Goal: Task Accomplishment & Management: Complete application form

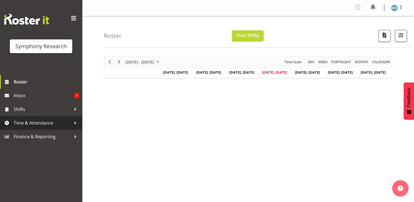
click at [38, 123] on span "Time & Attendance" at bounding box center [43, 123] width 58 height 8
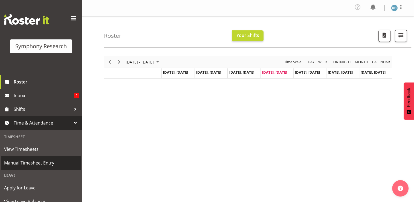
click at [31, 163] on span "Manual Timesheet Entry" at bounding box center [41, 163] width 74 height 8
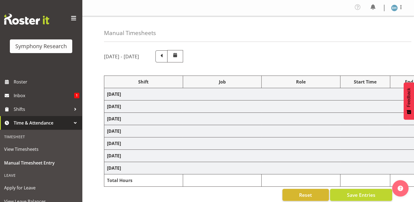
select select "48116"
select select "10499"
select select "48116"
select select "10499"
select select "47"
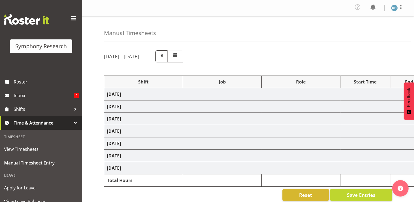
select select "57511"
select select "10499"
select select "47"
select select "56692"
select select "10499"
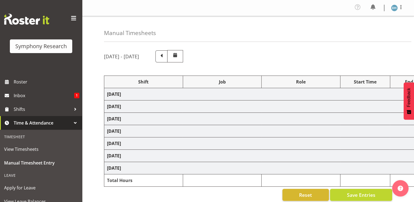
select select "47"
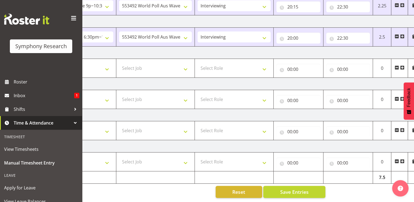
scroll to position [0, 73]
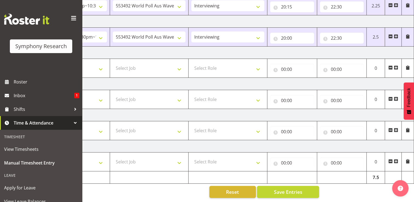
click at [397, 65] on span at bounding box center [396, 67] width 4 height 4
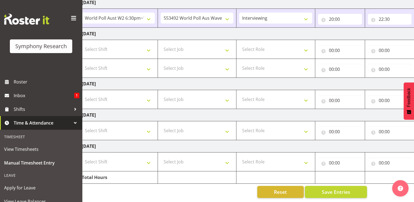
scroll to position [0, 0]
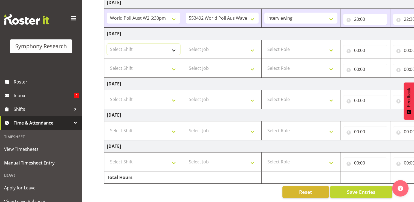
click at [175, 47] on select "Select Shift !!Weekend Residential (Roster IT Shift Label) *Business 9/10am ~ 4…" at bounding box center [143, 49] width 73 height 11
select select "48116"
click at [107, 44] on select "Select Shift !!Weekend Residential (Roster IT Shift Label) *Business 9/10am ~ 4…" at bounding box center [143, 49] width 73 height 11
click at [175, 67] on select "Select Shift !!Weekend Residential (Roster IT Shift Label) *Business 9/10am ~ 4…" at bounding box center [143, 68] width 73 height 11
select select "56692"
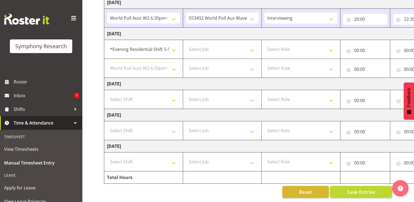
click at [107, 63] on select "Select Shift !!Weekend Residential (Roster IT Shift Label) *Business 9/10am ~ 4…" at bounding box center [143, 68] width 73 height 11
click at [255, 45] on select "Select Job 550060 IF Admin 553492 World Poll Aus Wave 2 Main 2025 553493 World …" at bounding box center [222, 49] width 73 height 11
select select "10499"
click at [186, 44] on select "Select Job 550060 IF Admin 553492 World Poll Aus Wave 2 Main 2025 553493 World …" at bounding box center [222, 49] width 73 height 11
click at [255, 65] on select "Select Job 550060 IF Admin 553492 World Poll Aus Wave 2 Main 2025 553493 World …" at bounding box center [222, 68] width 73 height 11
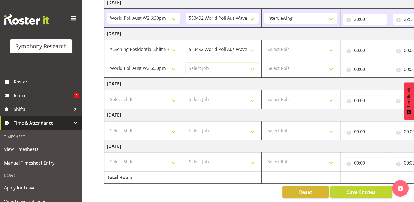
select select "10499"
click at [186, 63] on select "Select Job 550060 IF Admin 553492 World Poll Aus Wave 2 Main 2025 553493 World …" at bounding box center [222, 68] width 73 height 11
click at [330, 45] on select "Select Role Briefing Interviewing" at bounding box center [301, 49] width 73 height 11
select select "47"
click at [265, 44] on select "Select Role Briefing Interviewing" at bounding box center [301, 49] width 73 height 11
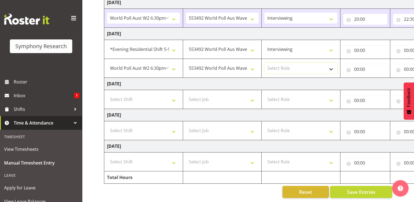
click at [331, 63] on select "Select Role Briefing Interviewing" at bounding box center [301, 68] width 73 height 11
select select "47"
click at [265, 63] on select "Select Role Briefing Interviewing" at bounding box center [301, 68] width 73 height 11
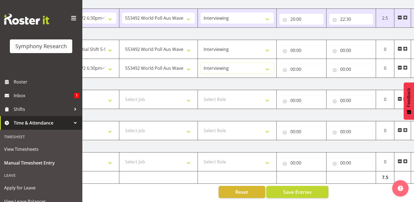
scroll to position [0, 73]
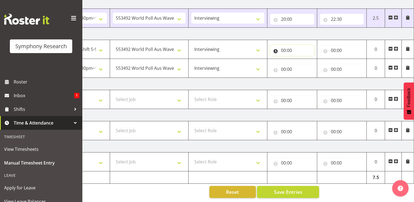
click at [292, 46] on input "00:00" at bounding box center [292, 50] width 44 height 11
click at [308, 60] on select "00 01 02 03 04 05 06 07 08 09 10 11 12 13 14 15 16 17 18 19 20 21 22 23" at bounding box center [308, 64] width 12 height 11
select select "17"
click at [302, 59] on select "00 01 02 03 04 05 06 07 08 09 10 11 12 13 14 15 16 17 18 19 20 21 22 23" at bounding box center [308, 64] width 12 height 11
type input "17:00"
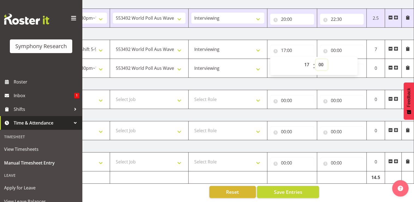
click at [322, 61] on select "00 01 02 03 04 05 06 07 08 09 10 11 12 13 14 15 16 17 18 19 20 21 22 23 24 25 2…" at bounding box center [322, 64] width 12 height 11
select select "30"
click at [316, 59] on select "00 01 02 03 04 05 06 07 08 09 10 11 12 13 14 15 16 17 18 19 20 21 22 23 24 25 2…" at bounding box center [322, 64] width 12 height 11
type input "17:30"
click at [340, 47] on input "00:00" at bounding box center [342, 50] width 44 height 11
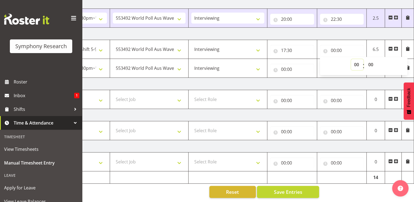
click at [358, 61] on select "00 01 02 03 04 05 06 07 08 09 10 11 12 13 14 15 16 17 18 19 20 21 22 23" at bounding box center [357, 64] width 12 height 11
select select "20"
click at [351, 59] on select "00 01 02 03 04 05 06 07 08 09 10 11 12 13 14 15 16 17 18 19 20 21 22 23" at bounding box center [357, 64] width 12 height 11
type input "20:00"
click at [287, 66] on input "00:00" at bounding box center [292, 69] width 44 height 11
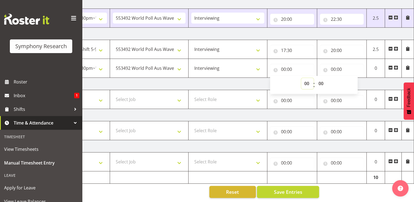
click at [308, 80] on select "00 01 02 03 04 05 06 07 08 09 10 11 12 13 14 15 16 17 18 19 20 21 22 23" at bounding box center [308, 83] width 12 height 11
select select "20"
click at [302, 78] on select "00 01 02 03 04 05 06 07 08 09 10 11 12 13 14 15 16 17 18 19 20 21 22 23" at bounding box center [308, 83] width 12 height 11
type input "20:00"
click at [324, 80] on select "00 01 02 03 04 05 06 07 08 09 10 11 12 13 14 15 16 17 18 19 20 21 22 23 24 25 2…" at bounding box center [322, 83] width 12 height 11
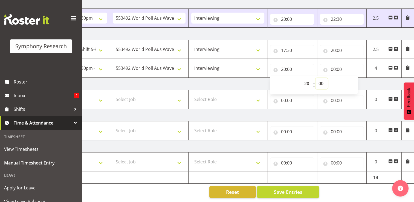
select select "30"
click at [316, 78] on select "00 01 02 03 04 05 06 07 08 09 10 11 12 13 14 15 16 17 18 19 20 21 22 23 24 25 2…" at bounding box center [322, 83] width 12 height 11
type input "20:30"
click at [343, 65] on input "00:00" at bounding box center [342, 69] width 44 height 11
click at [359, 80] on select "00 01 02 03 04 05 06 07 08 09 10 11 12 13 14 15 16 17 18 19 20 21 22 23" at bounding box center [357, 83] width 12 height 11
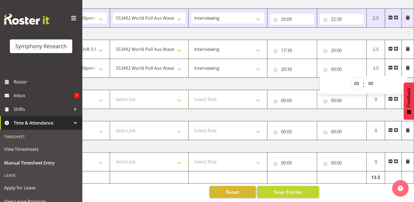
select select "22"
click at [351, 78] on select "00 01 02 03 04 05 06 07 08 09 10 11 12 13 14 15 16 17 18 19 20 21 22 23" at bounding box center [357, 83] width 12 height 11
type input "22:00"
click at [372, 79] on select "00 01 02 03 04 05 06 07 08 09 10 11 12 13 14 15 16 17 18 19 20 21 22 23 24 25 2…" at bounding box center [372, 83] width 12 height 11
select select "30"
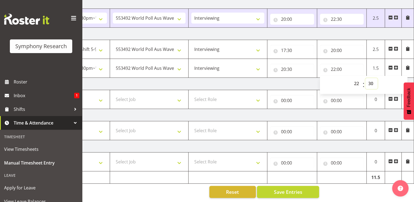
click at [366, 78] on select "00 01 02 03 04 05 06 07 08 09 10 11 12 13 14 15 16 17 18 19 20 21 22 23 24 25 2…" at bounding box center [372, 83] width 12 height 11
type input "22:30"
click at [353, 110] on td "Saturday 6th September 2025" at bounding box center [222, 115] width 383 height 12
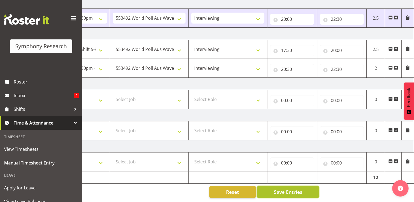
click at [297, 189] on span "Save Entries" at bounding box center [288, 191] width 28 height 7
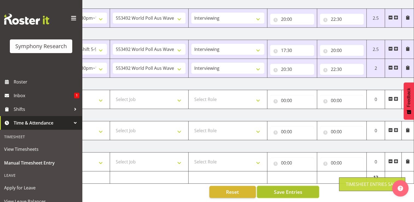
click at [297, 188] on span "Save Entries" at bounding box center [288, 191] width 28 height 7
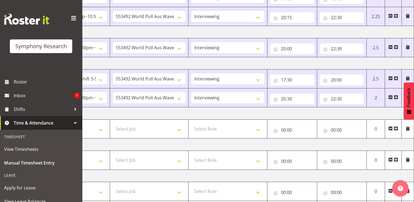
scroll to position [195, 0]
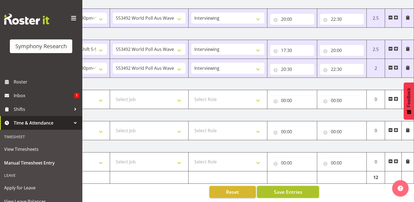
click at [293, 186] on button "Save Entries" at bounding box center [288, 192] width 62 height 12
